Goal: Navigation & Orientation: Find specific page/section

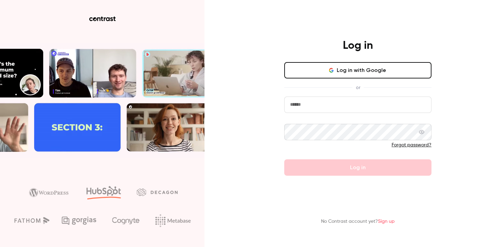
click at [344, 73] on button "Log in with Google" at bounding box center [357, 70] width 147 height 16
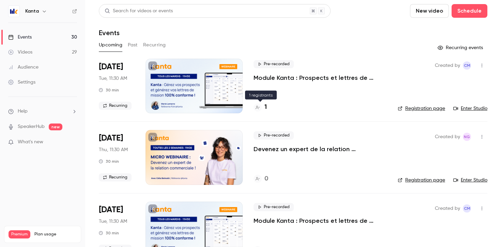
click at [263, 108] on div "1" at bounding box center [260, 107] width 13 height 9
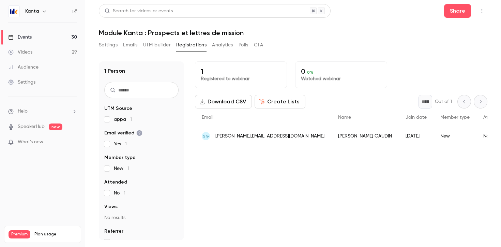
click at [110, 45] on button "Settings" at bounding box center [108, 45] width 19 height 11
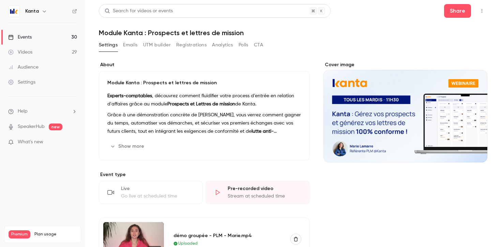
click at [47, 36] on link "Events 30" at bounding box center [42, 37] width 85 height 15
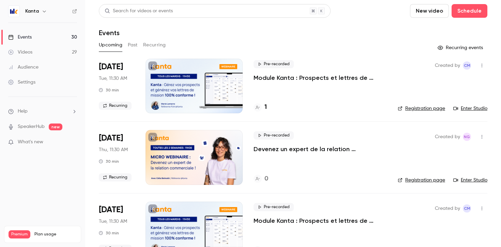
click at [427, 110] on link "Registration page" at bounding box center [421, 108] width 47 height 7
click at [268, 109] on div "2" at bounding box center [320, 107] width 133 height 9
click at [266, 108] on h4 "2" at bounding box center [266, 107] width 3 height 9
